Goal: Answer question/provide support

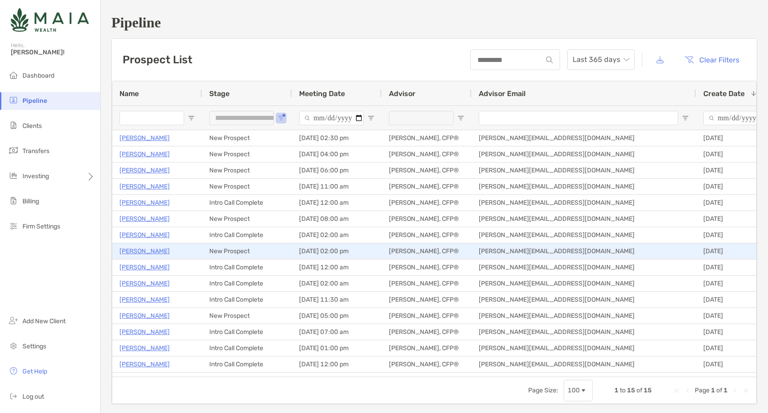
click at [148, 255] on p "[PERSON_NAME]" at bounding box center [145, 251] width 50 height 11
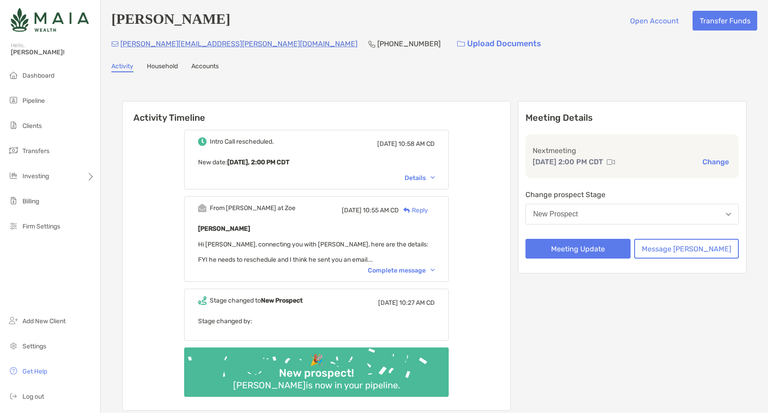
click at [415, 274] on div "Complete message" at bounding box center [401, 271] width 67 height 8
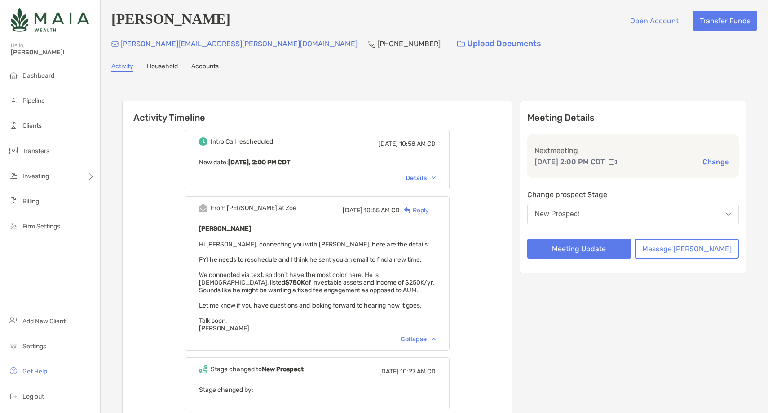
click at [190, 23] on h4 "[PERSON_NAME]" at bounding box center [170, 21] width 119 height 20
copy h4 "[PERSON_NAME]"
